Goal: Task Accomplishment & Management: Use online tool/utility

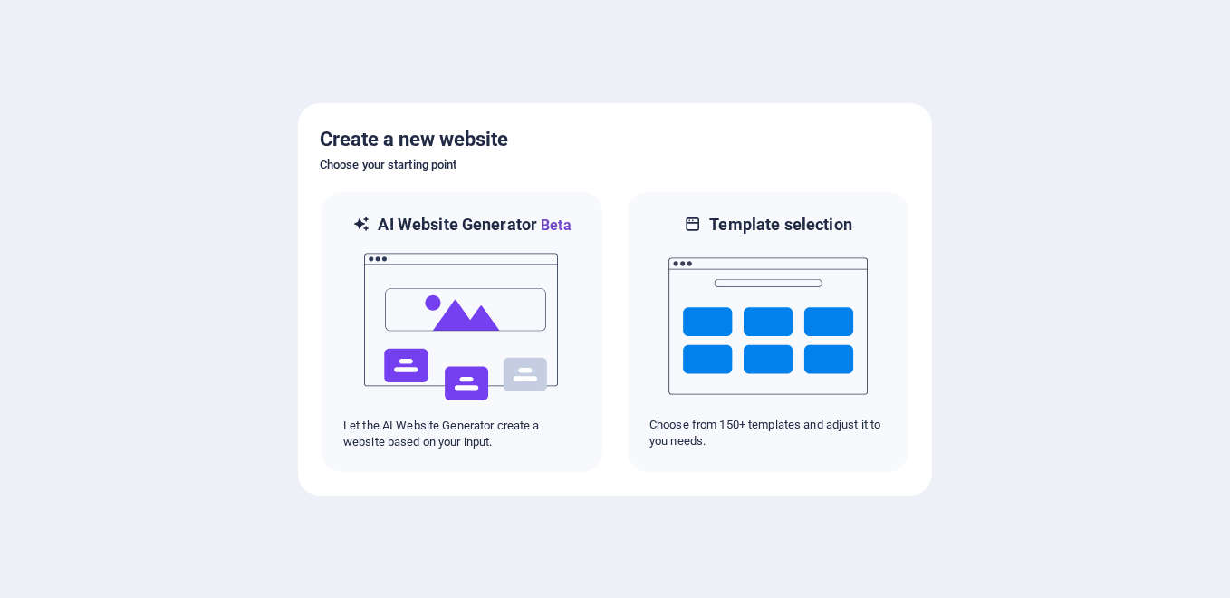
click at [1087, 302] on div at bounding box center [615, 299] width 1230 height 598
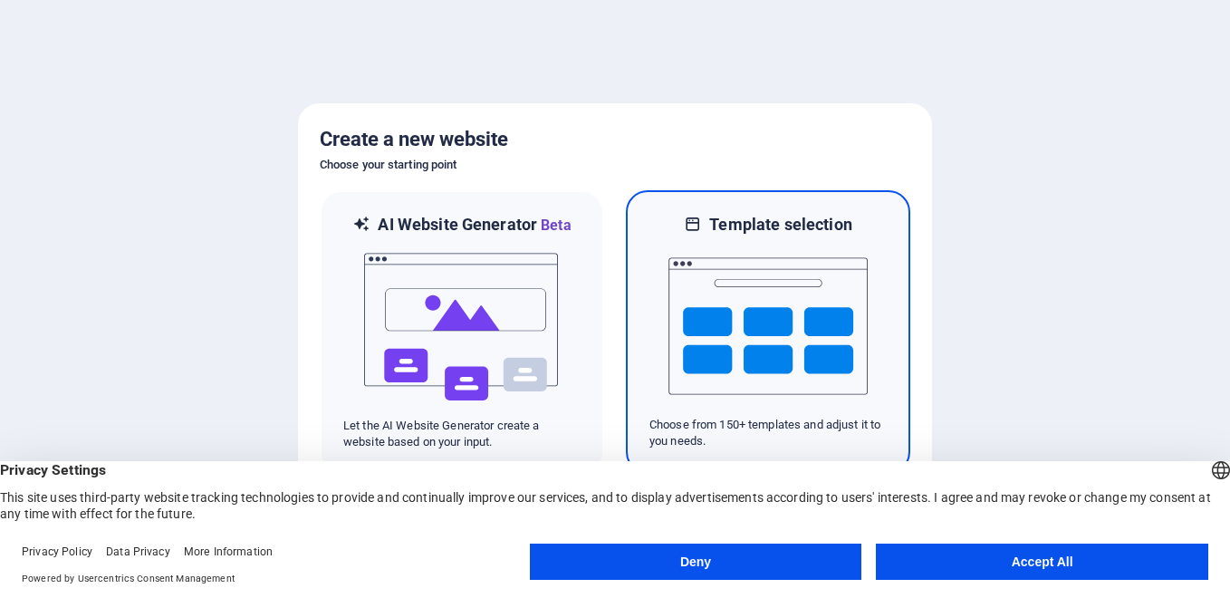
click at [711, 220] on h6 "Template selection" at bounding box center [780, 225] width 142 height 22
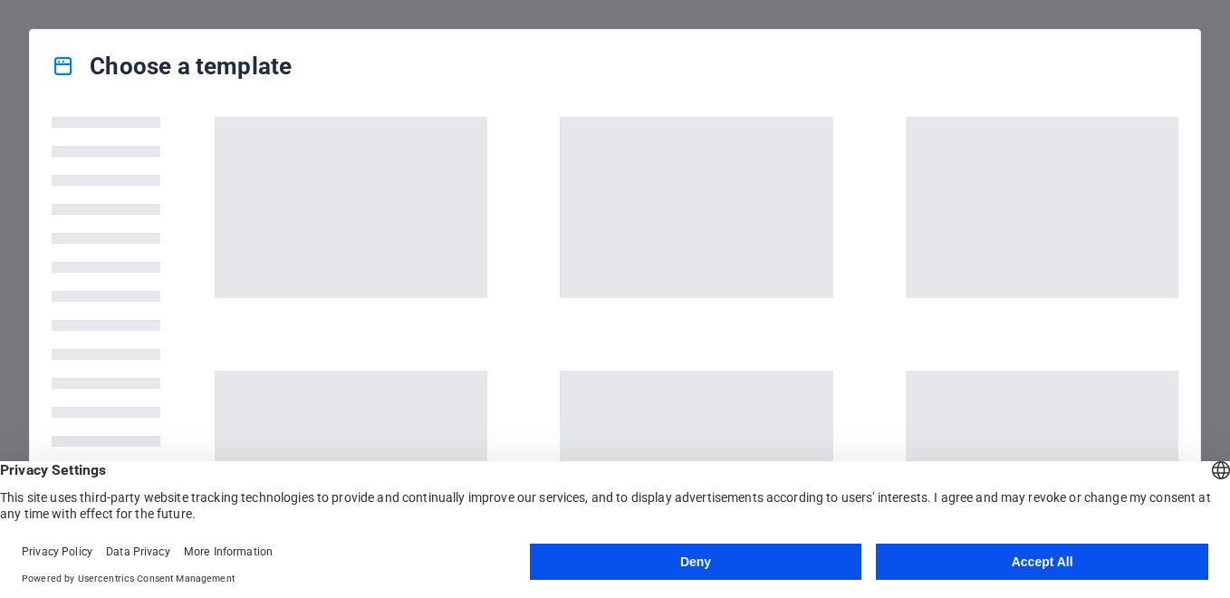
click at [1202, 48] on div "Choose a template" at bounding box center [615, 299] width 1230 height 598
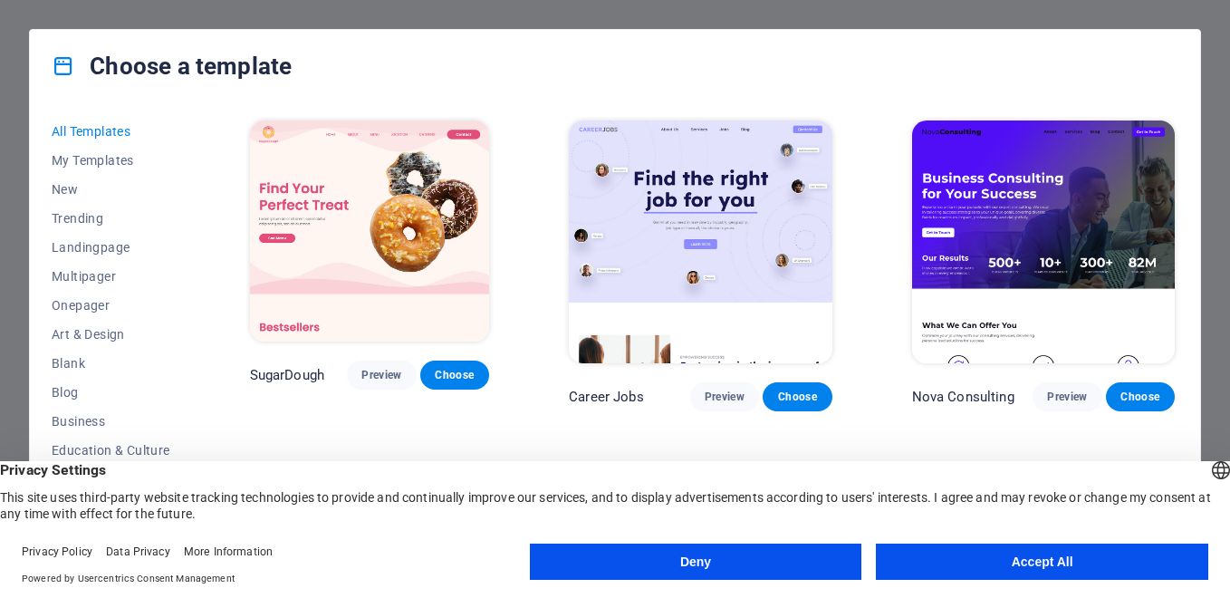
click at [1042, 558] on button "Accept All" at bounding box center [1042, 562] width 332 height 36
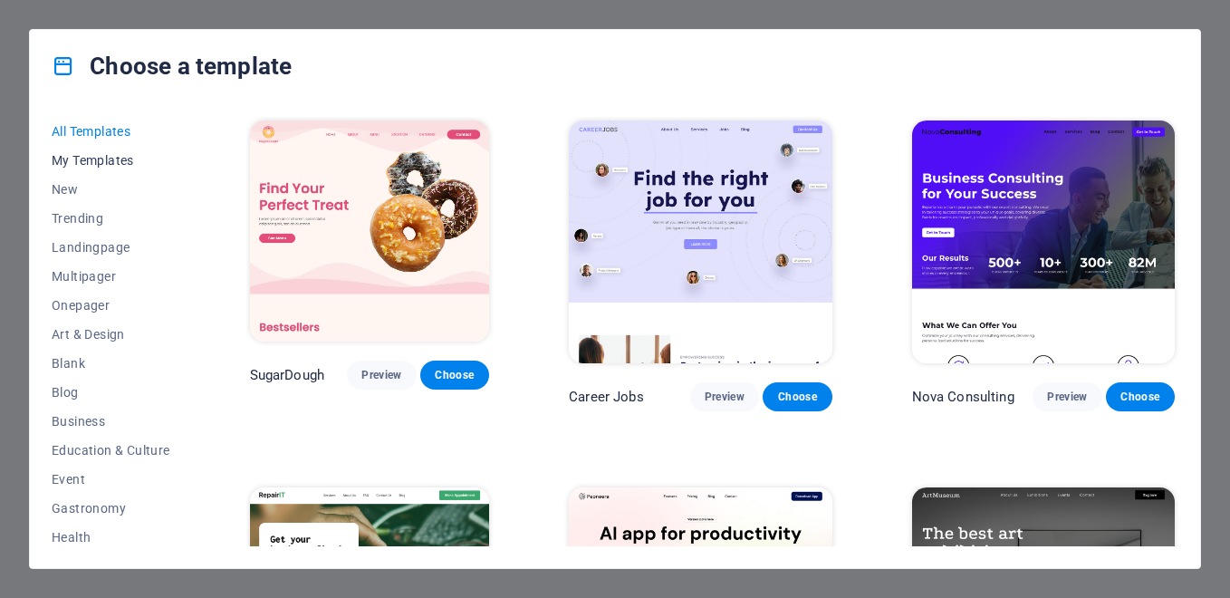
click at [94, 161] on span "My Templates" at bounding box center [111, 160] width 119 height 14
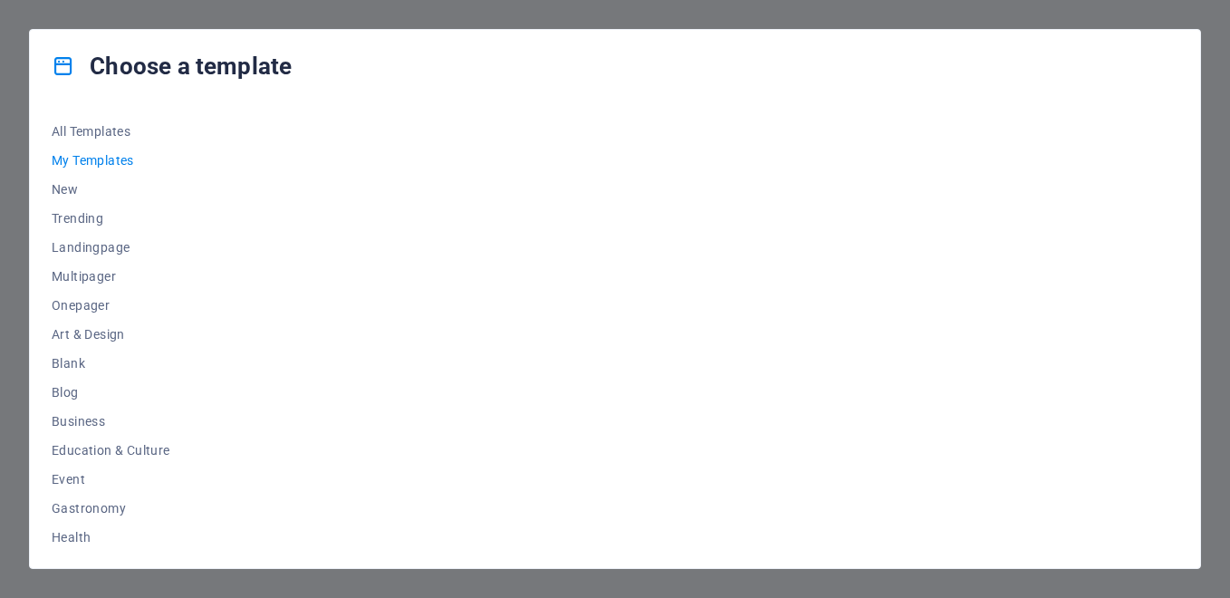
click at [689, 33] on div "Choose a template" at bounding box center [615, 66] width 1170 height 72
